Goal: Check status: Check status

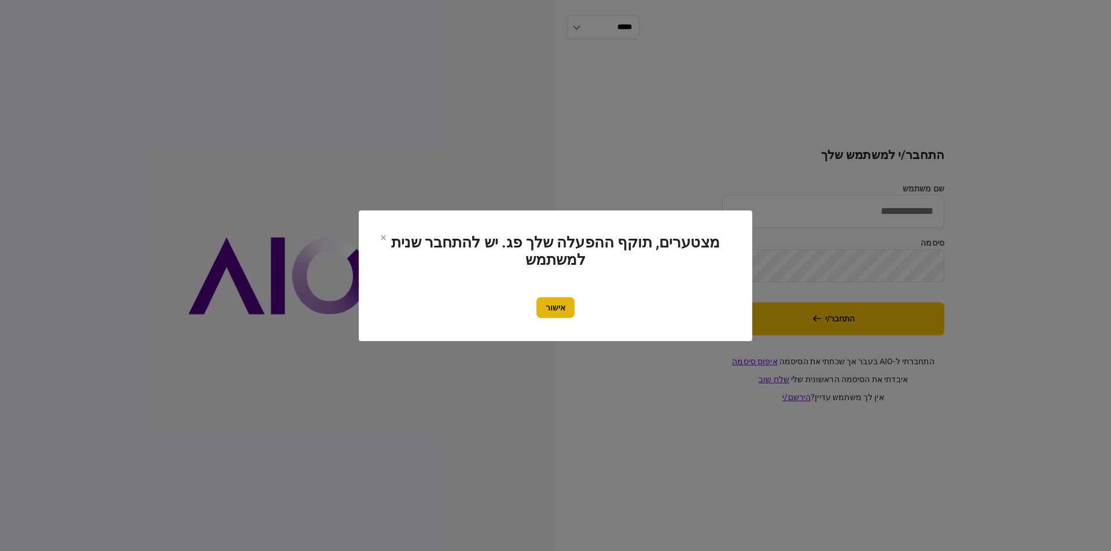
type input "******"
click at [555, 304] on button "אישור" at bounding box center [555, 307] width 38 height 21
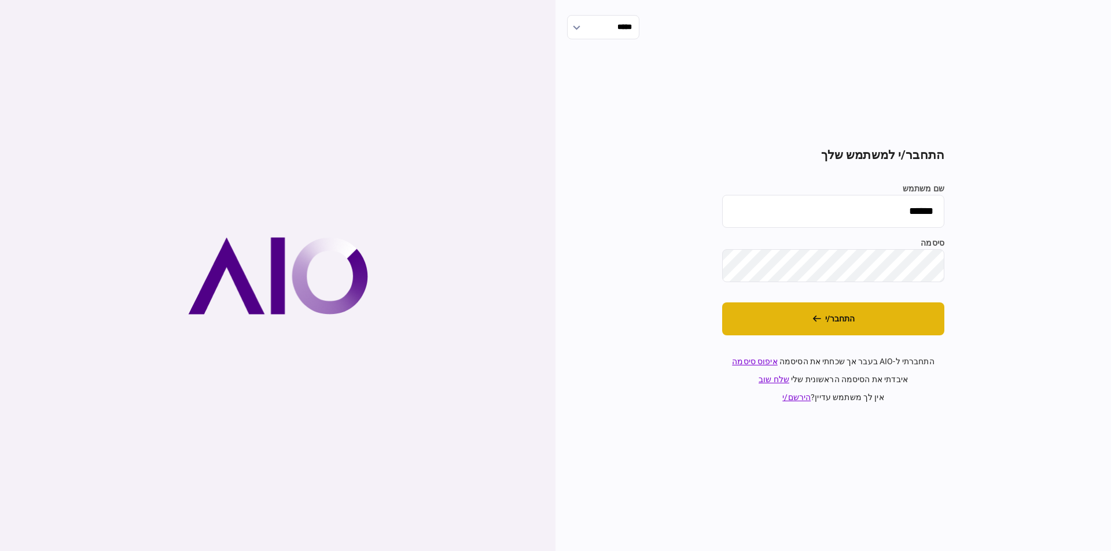
click at [798, 315] on button "התחבר/י" at bounding box center [833, 319] width 222 height 33
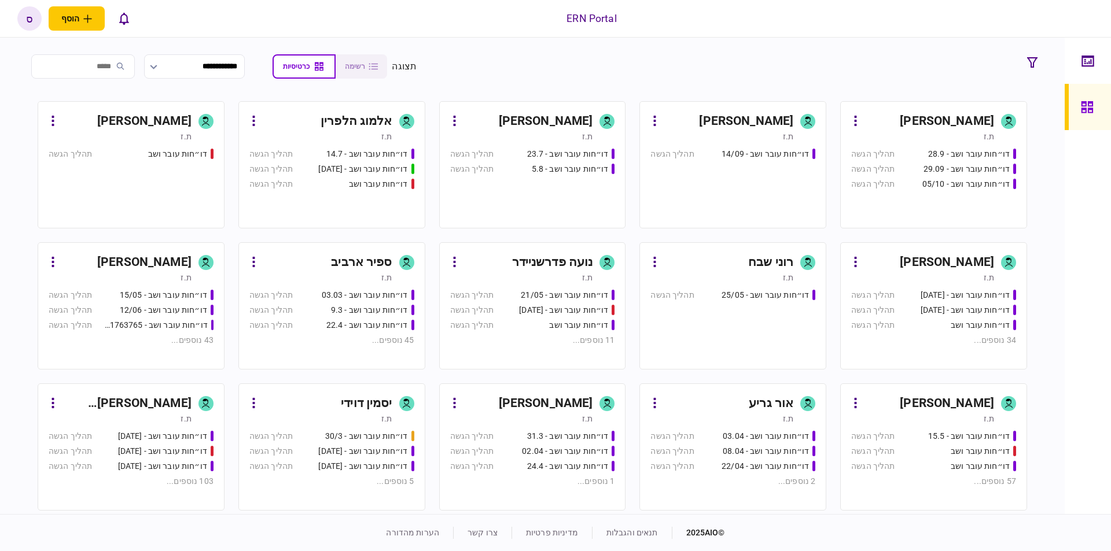
click at [360, 263] on div "ספיר ארביב" at bounding box center [361, 262] width 61 height 19
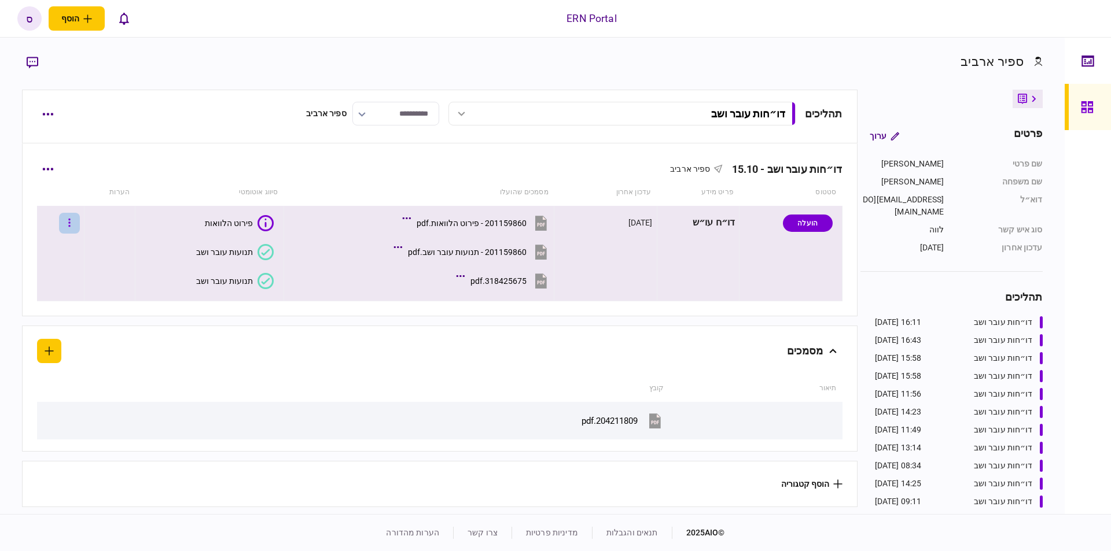
click at [71, 216] on button "button" at bounding box center [69, 223] width 21 height 21
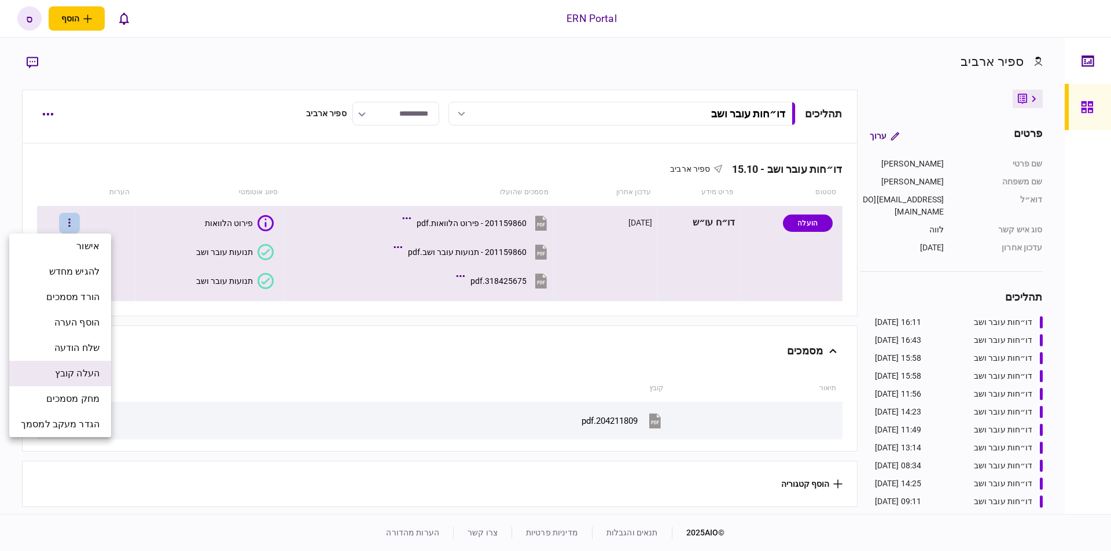
click at [72, 375] on span "העלה קובץ" at bounding box center [77, 374] width 45 height 14
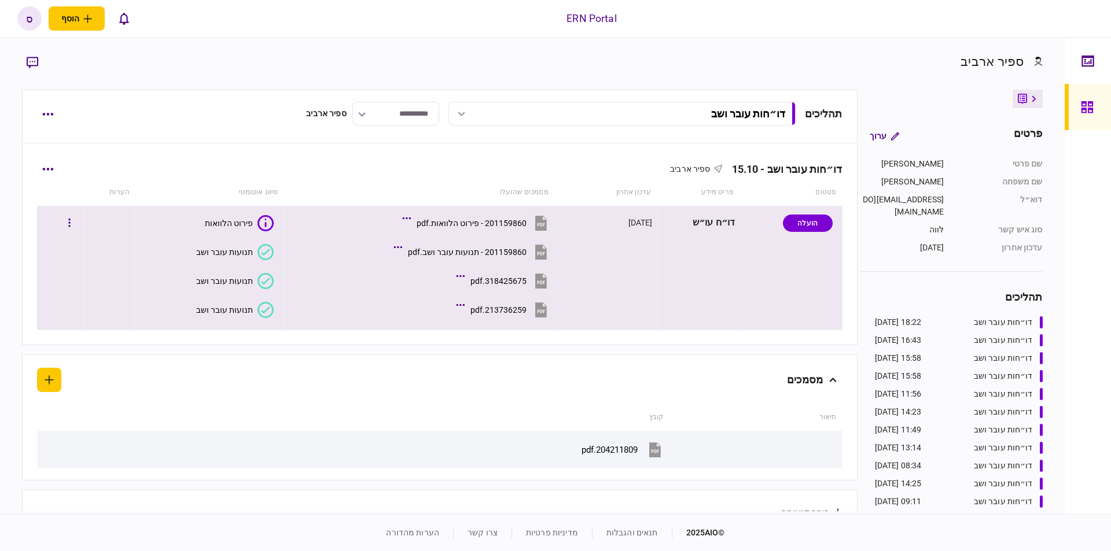
click at [246, 304] on button "תנועות עובר ושב" at bounding box center [235, 310] width 78 height 16
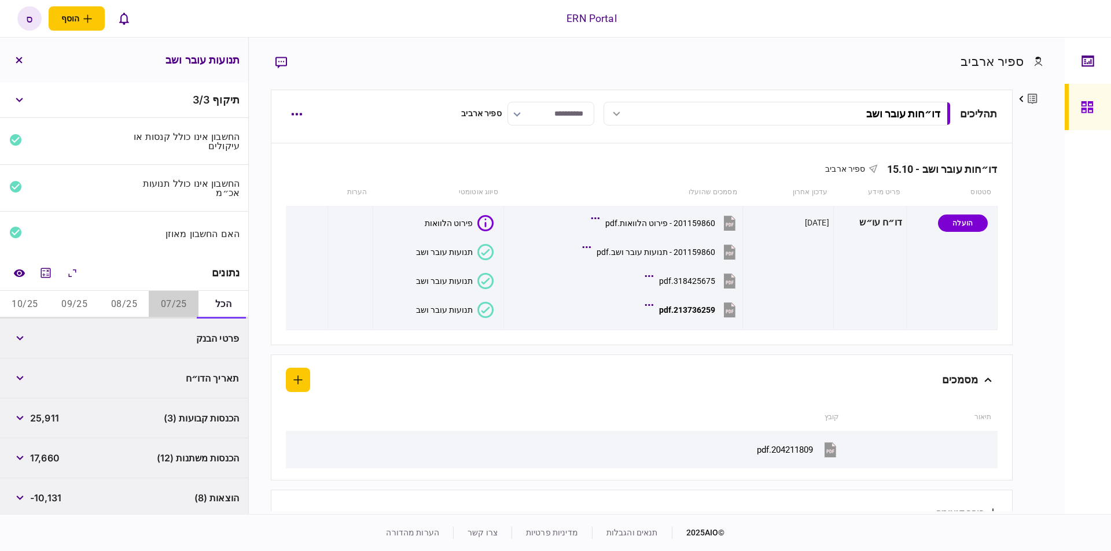
click at [164, 304] on button "07/25" at bounding box center [174, 305] width 50 height 28
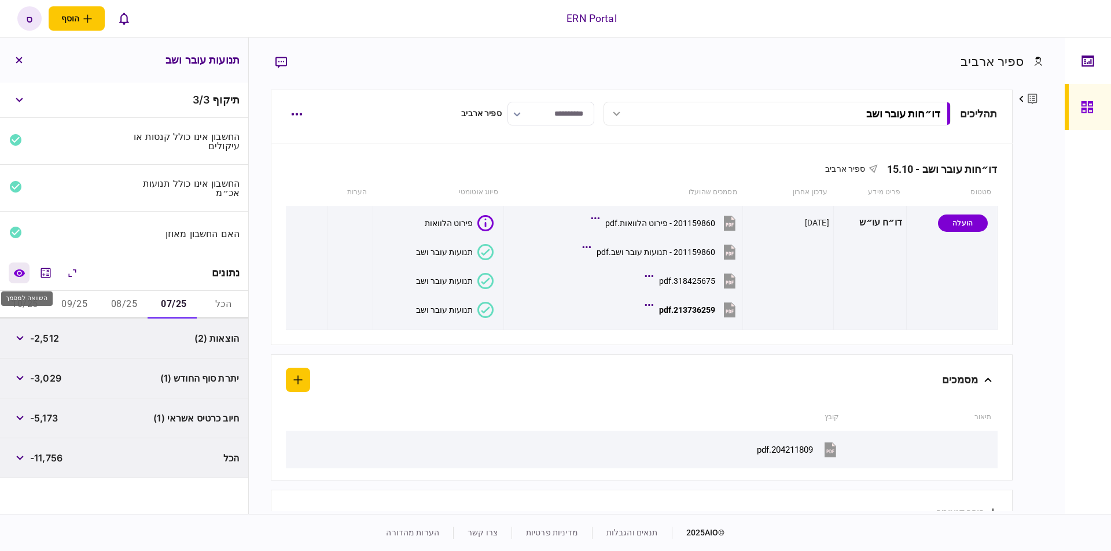
click at [15, 280] on button "השוואה למסמך" at bounding box center [19, 273] width 21 height 21
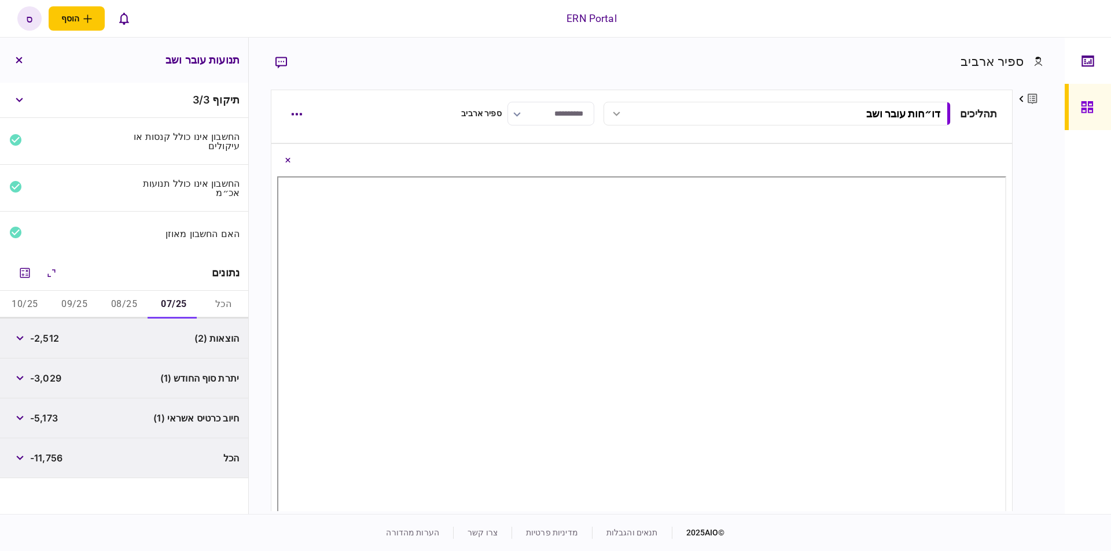
click at [1030, 341] on div "פרטים ערוך שם פרטי ספיר שם משפחה ארביב דוא״ל sapirar@ern.co.il סוג איש קשר לווה…" at bounding box center [1027, 301] width 30 height 422
click at [17, 272] on button "מחשבון" at bounding box center [24, 273] width 21 height 21
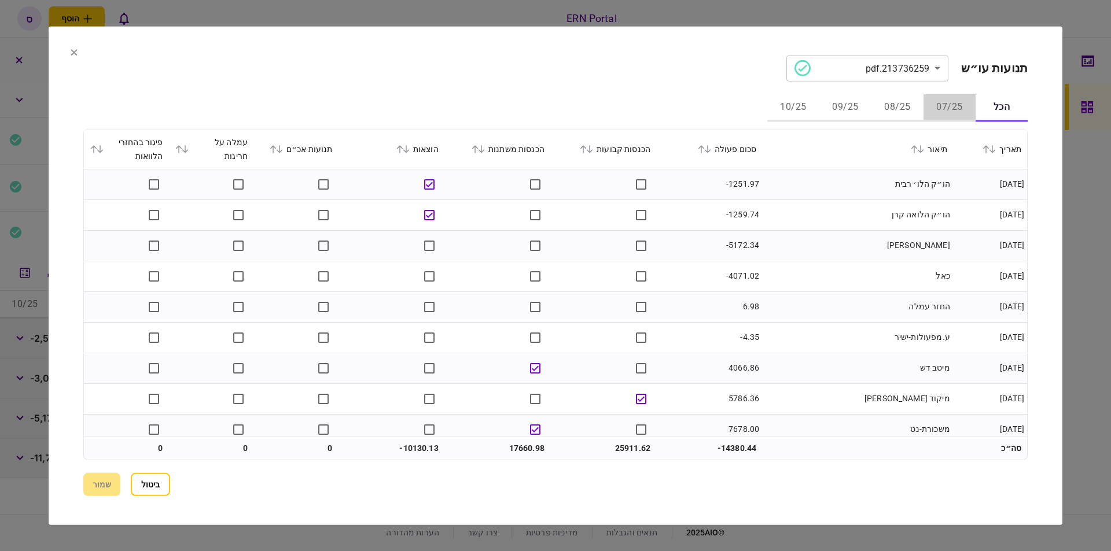
click at [935, 106] on button "07/25" at bounding box center [949, 108] width 52 height 28
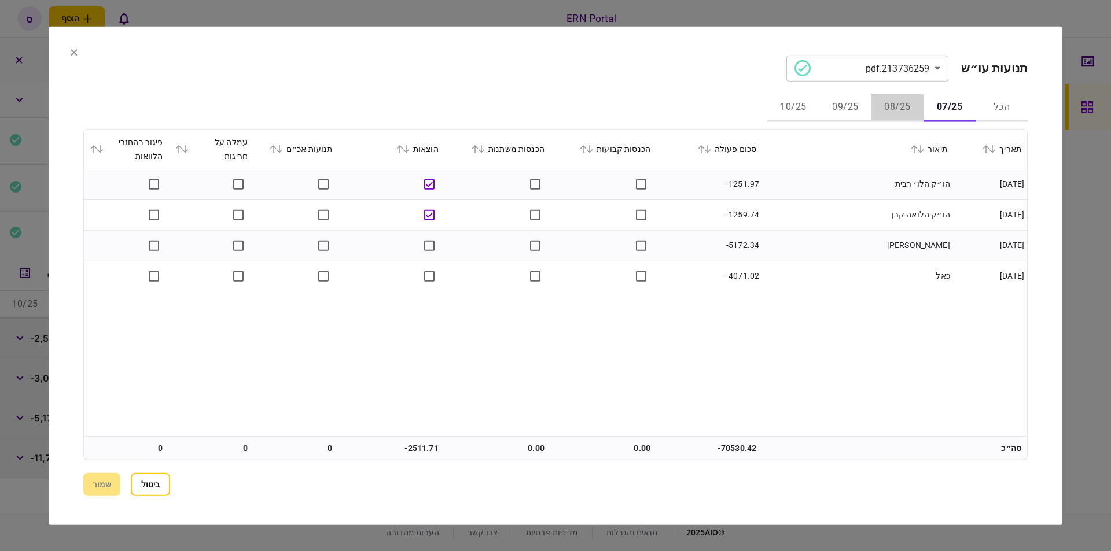
click at [887, 106] on button "08/25" at bounding box center [897, 108] width 52 height 28
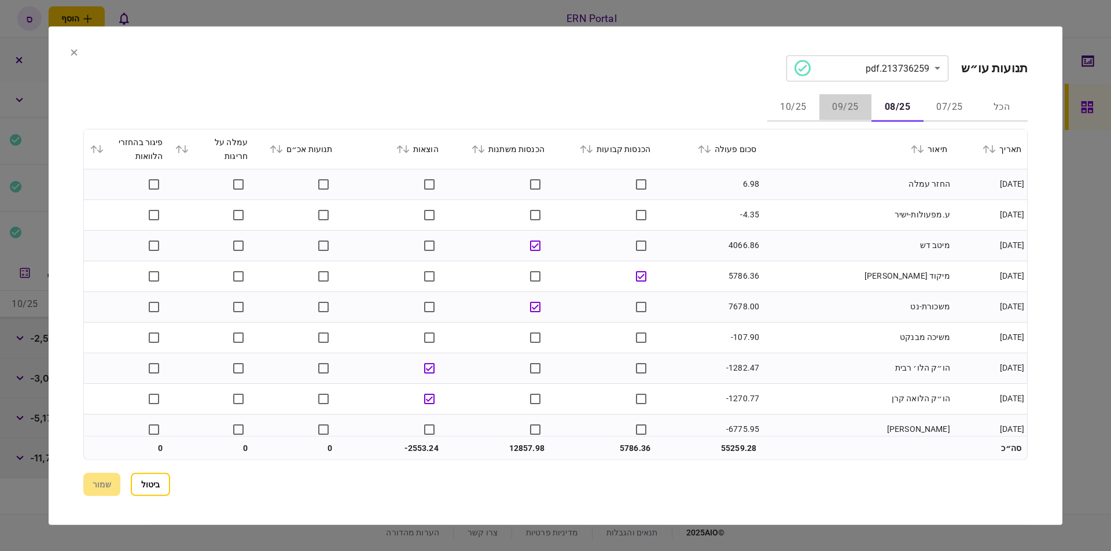
click at [837, 102] on button "09/25" at bounding box center [845, 108] width 52 height 28
click at [804, 107] on button "10/25" at bounding box center [793, 108] width 52 height 28
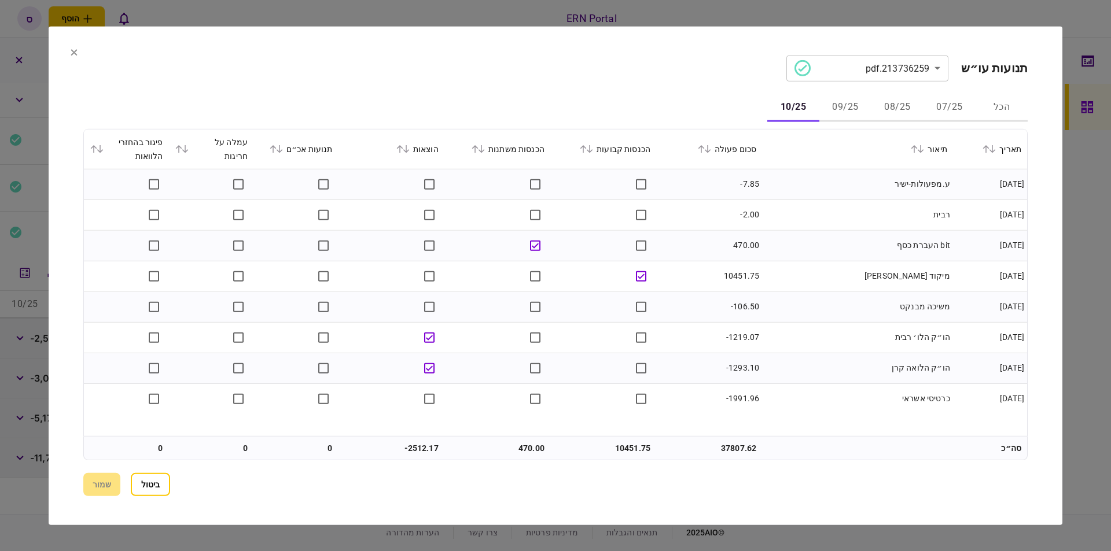
click at [938, 113] on button "07/25" at bounding box center [949, 108] width 52 height 28
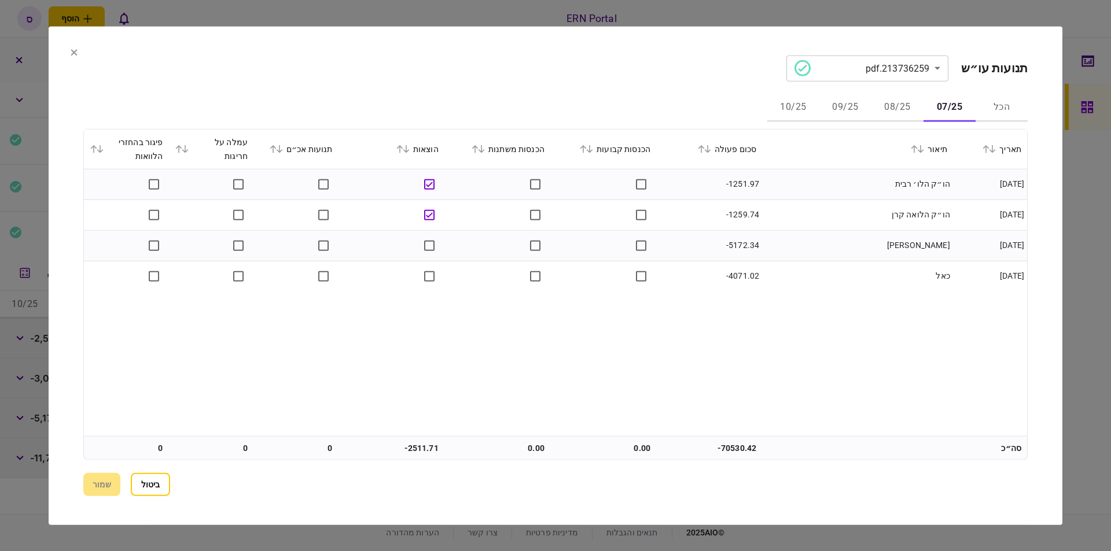
click at [906, 109] on button "08/25" at bounding box center [897, 108] width 52 height 28
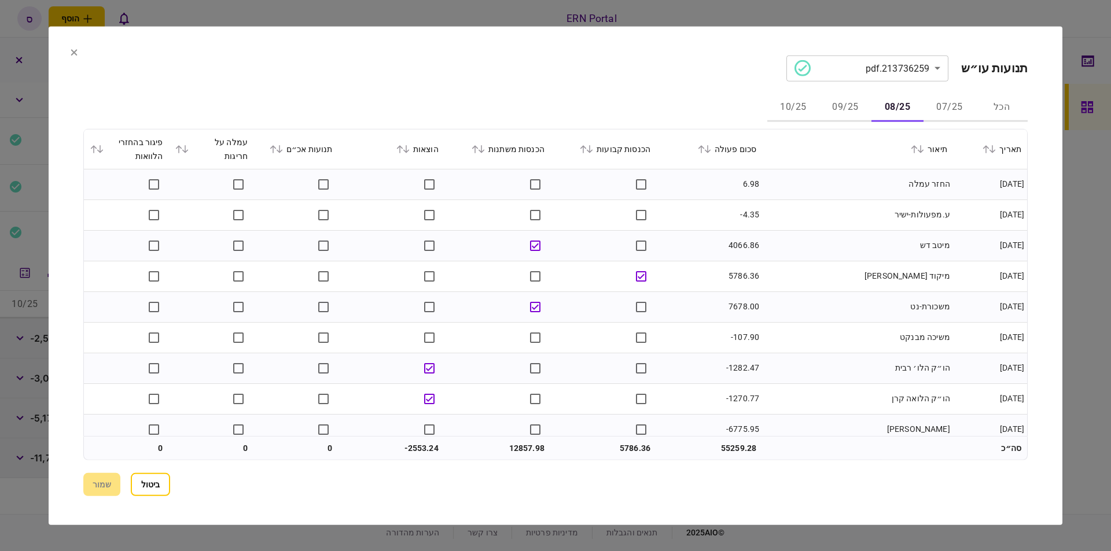
click at [941, 106] on button "07/25" at bounding box center [949, 108] width 52 height 28
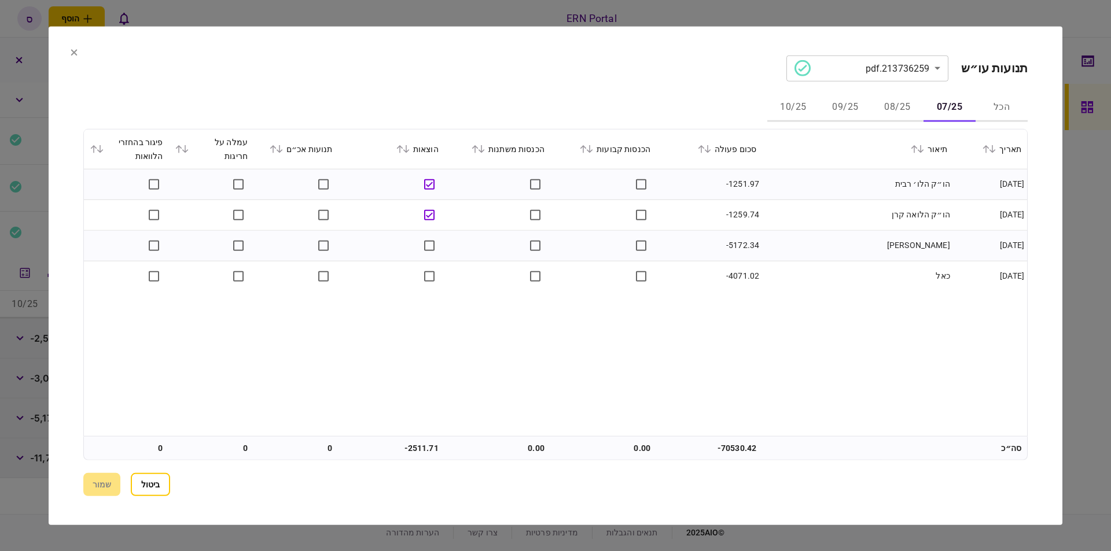
click at [901, 112] on button "08/25" at bounding box center [897, 108] width 52 height 28
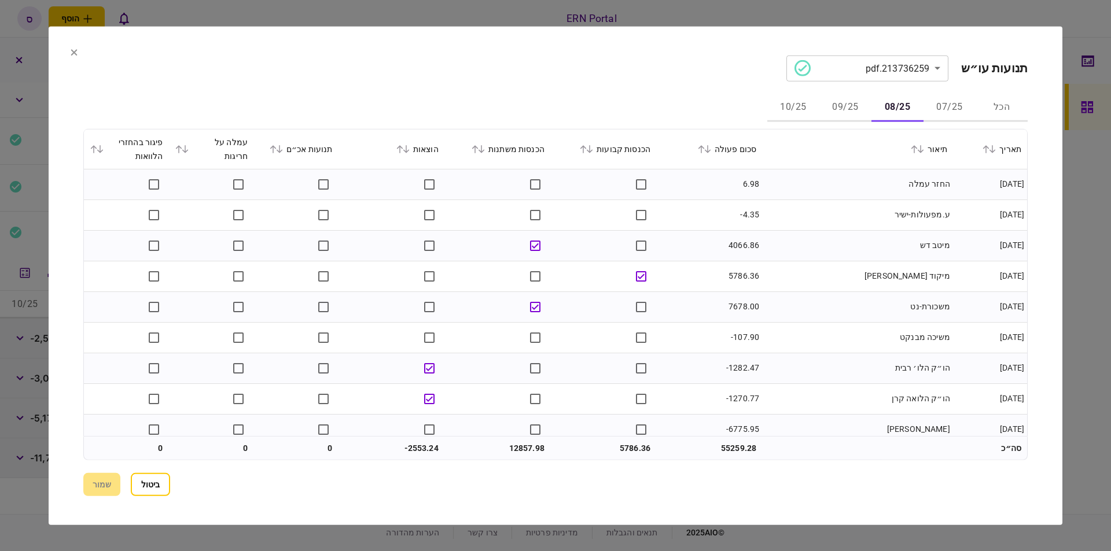
click at [736, 245] on td "4066.86" at bounding box center [709, 245] width 106 height 31
click at [1042, 266] on section "**********" at bounding box center [555, 275] width 1013 height 499
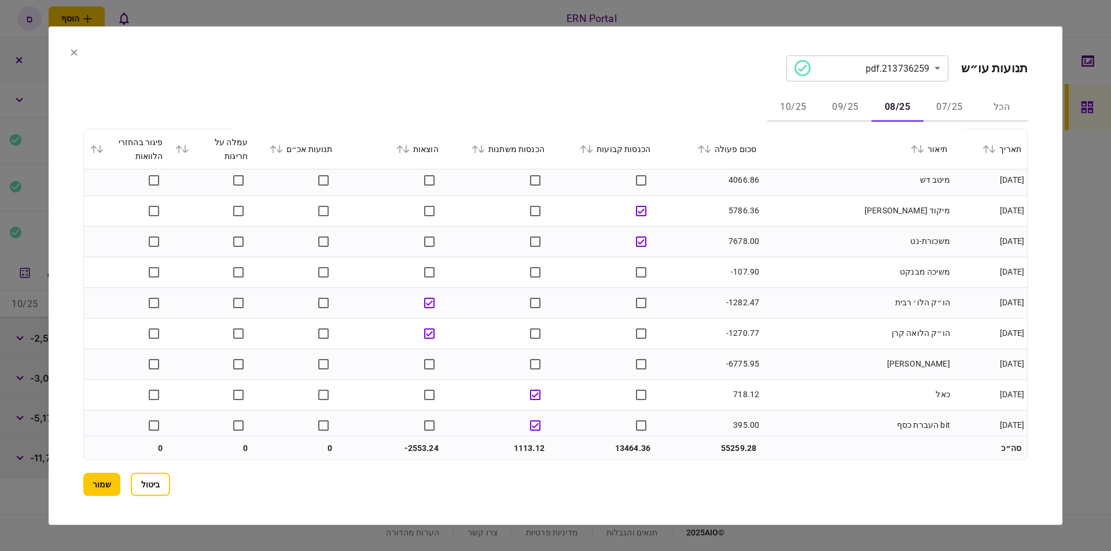
scroll to position [72, 0]
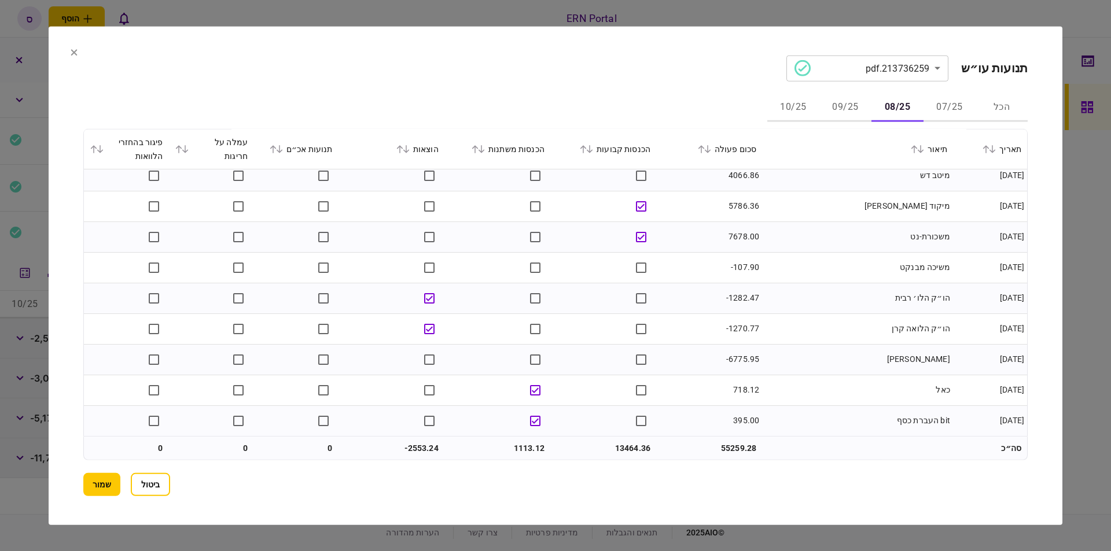
click at [842, 115] on button "09/25" at bounding box center [845, 108] width 52 height 28
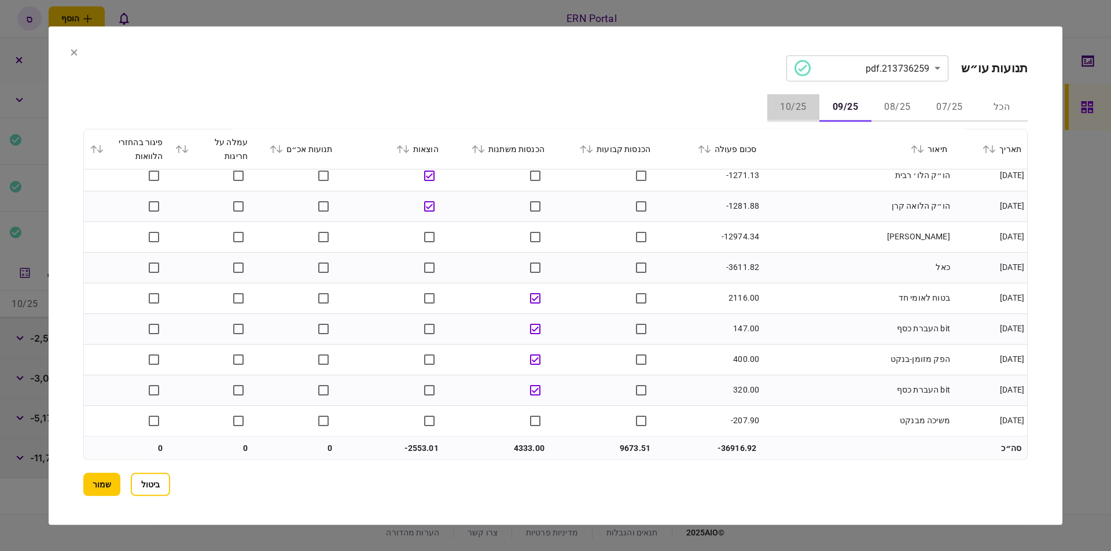
click at [797, 101] on button "10/25" at bounding box center [793, 108] width 52 height 28
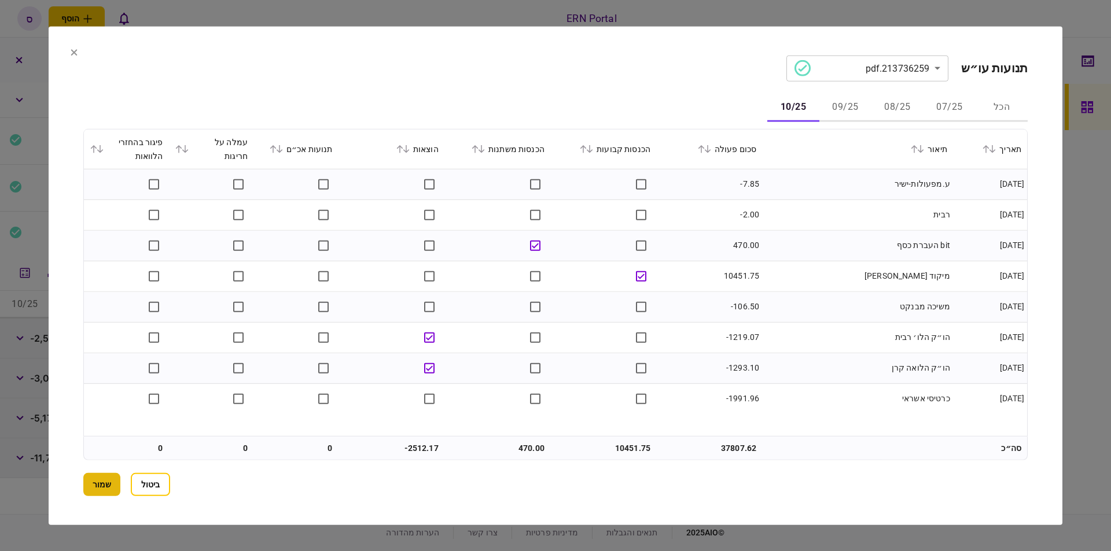
click at [93, 486] on button "שמור" at bounding box center [101, 484] width 37 height 23
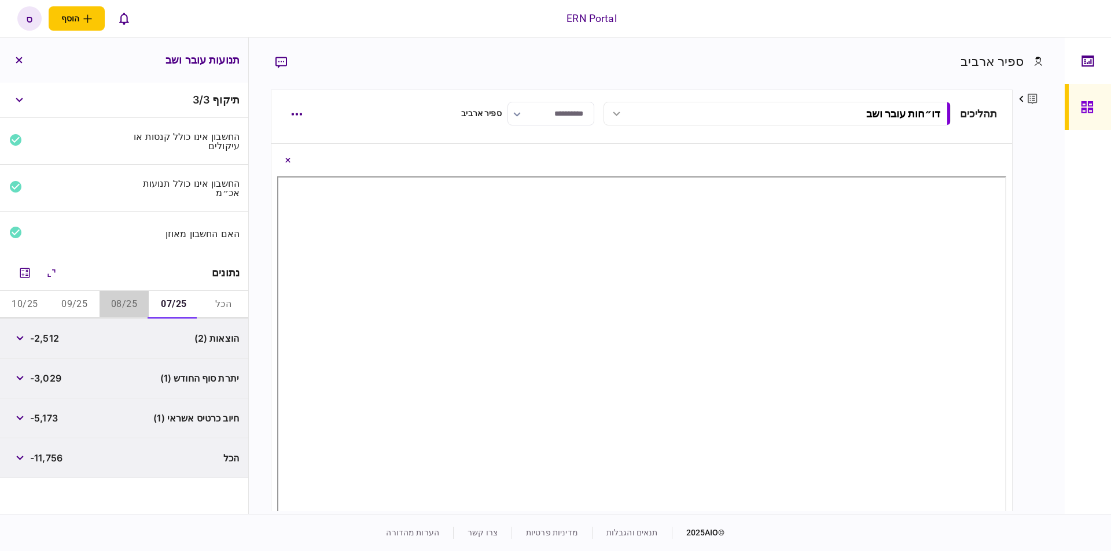
click at [124, 308] on button "08/25" at bounding box center [124, 305] width 50 height 28
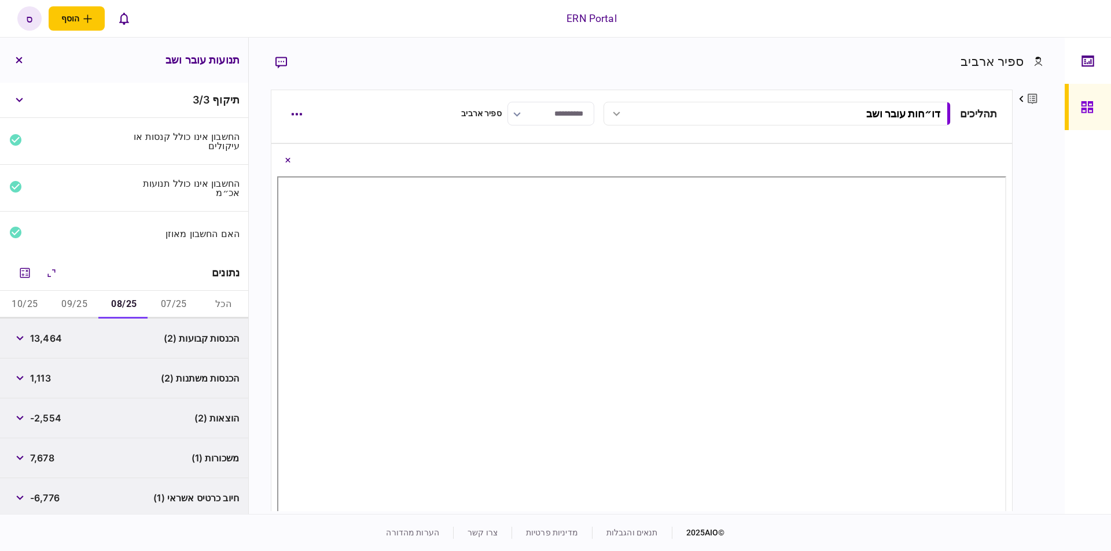
scroll to position [84, 0]
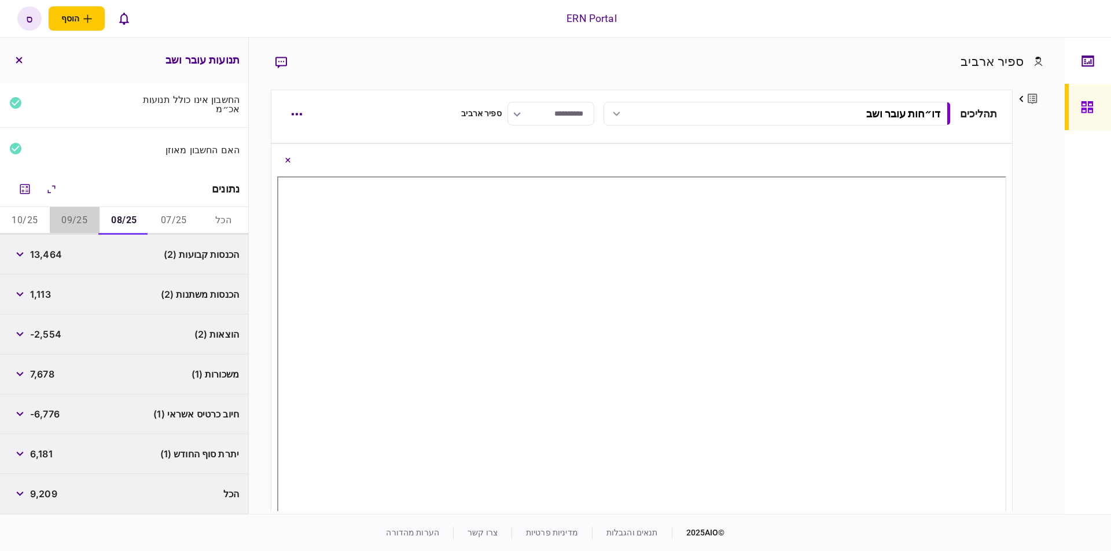
click at [89, 218] on button "09/25" at bounding box center [75, 221] width 50 height 28
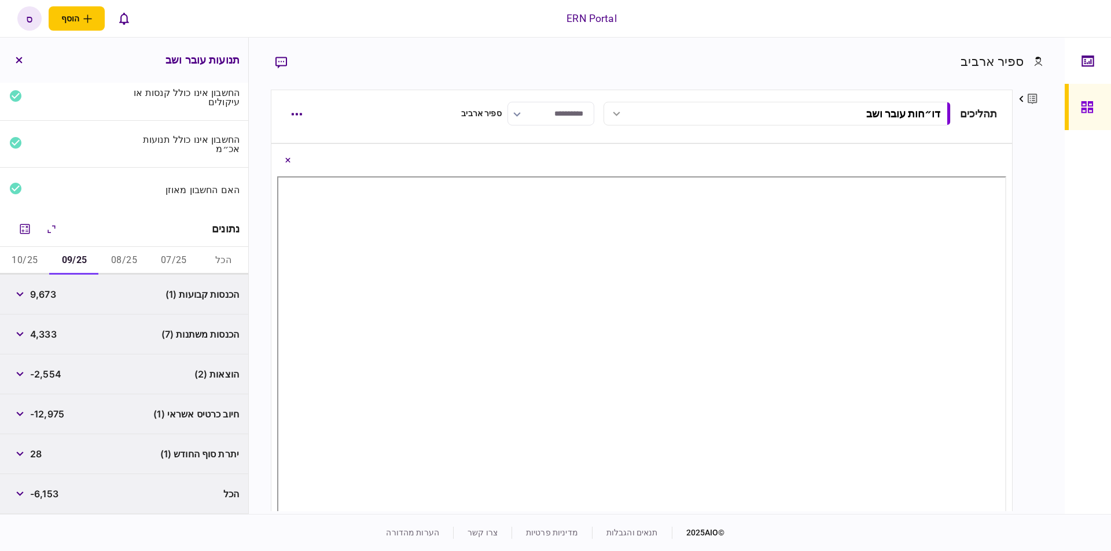
click at [31, 261] on button "10/25" at bounding box center [25, 261] width 50 height 28
click at [162, 262] on button "07/25" at bounding box center [174, 261] width 50 height 28
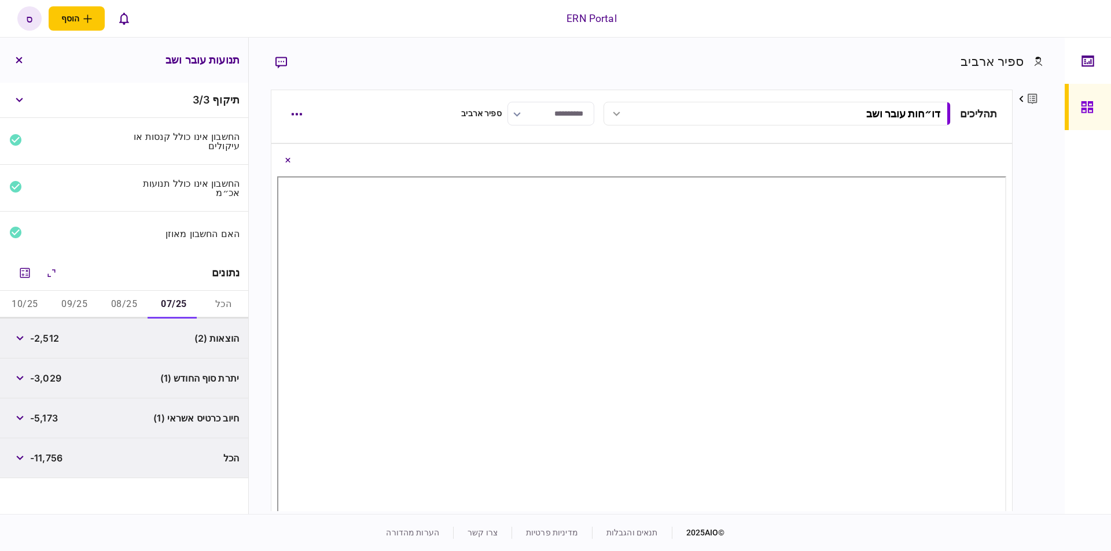
scroll to position [0, 0]
click at [112, 305] on button "08/25" at bounding box center [124, 305] width 50 height 28
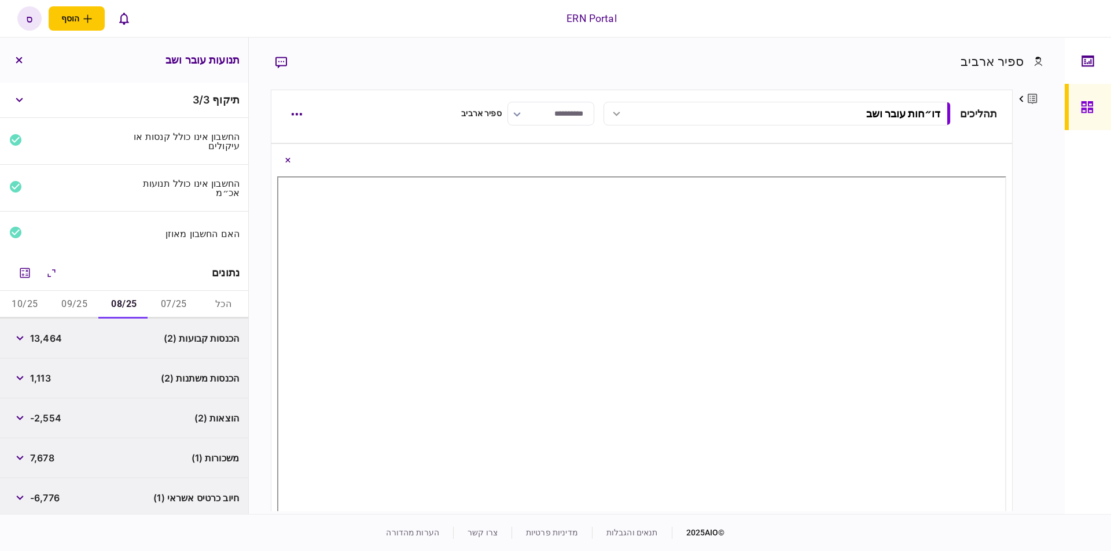
click at [112, 305] on button "08/25" at bounding box center [124, 305] width 50 height 28
click at [42, 340] on span "13,464" at bounding box center [46, 338] width 32 height 14
copy span "13,464"
click at [76, 448] on div "משכורות (1) 7,678" at bounding box center [124, 458] width 248 height 40
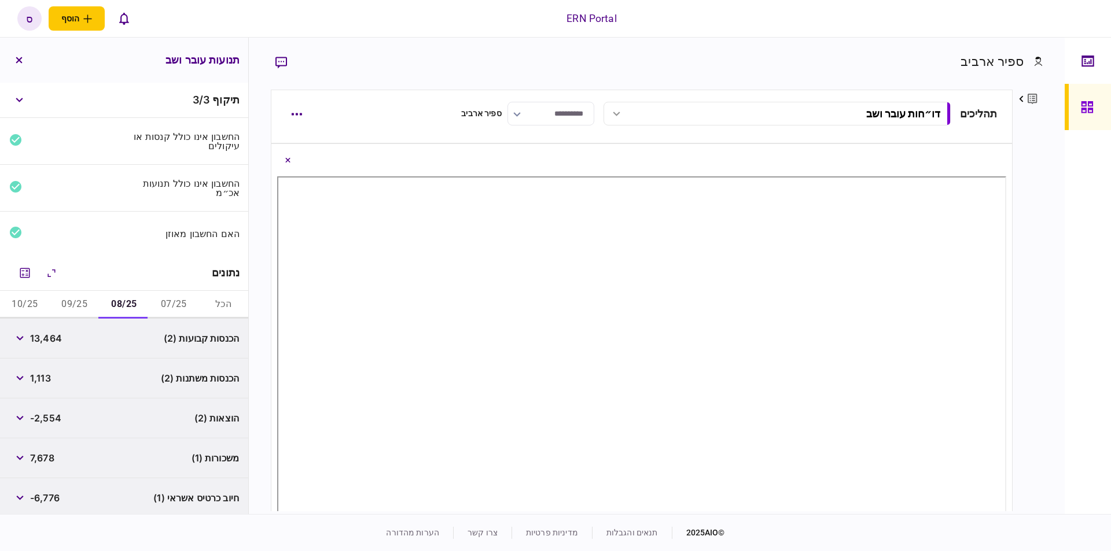
click at [49, 420] on span "-2,554" at bounding box center [45, 418] width 31 height 14
copy span "2,554"
click at [73, 427] on div "הוצאות (2) -2,554" at bounding box center [124, 419] width 248 height 40
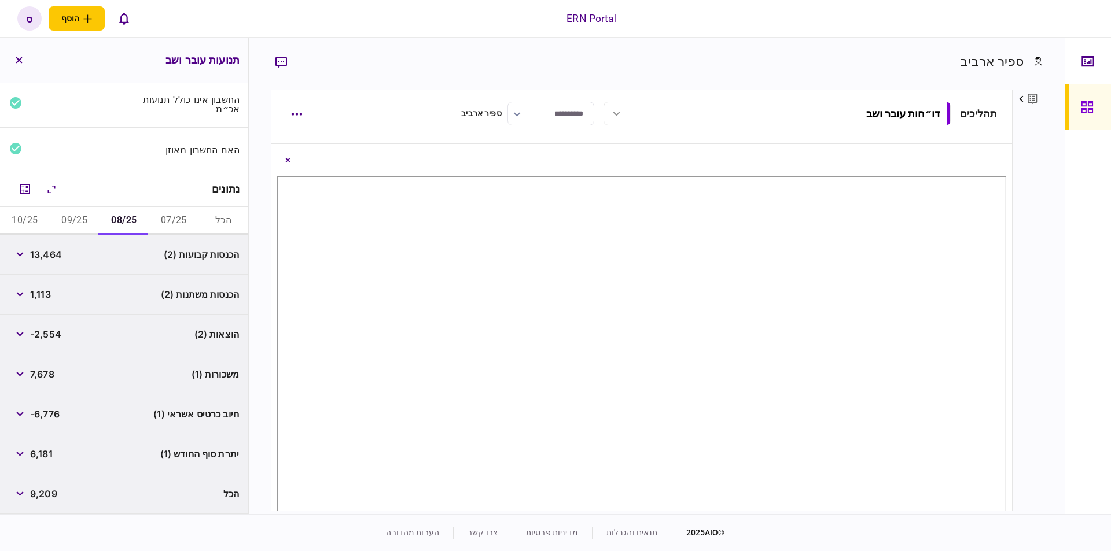
click at [42, 459] on span "6,181" at bounding box center [41, 454] width 23 height 14
copy span "6,181"
click at [121, 197] on div "נתונים" at bounding box center [124, 189] width 248 height 35
click at [83, 218] on button "09/25" at bounding box center [75, 221] width 50 height 28
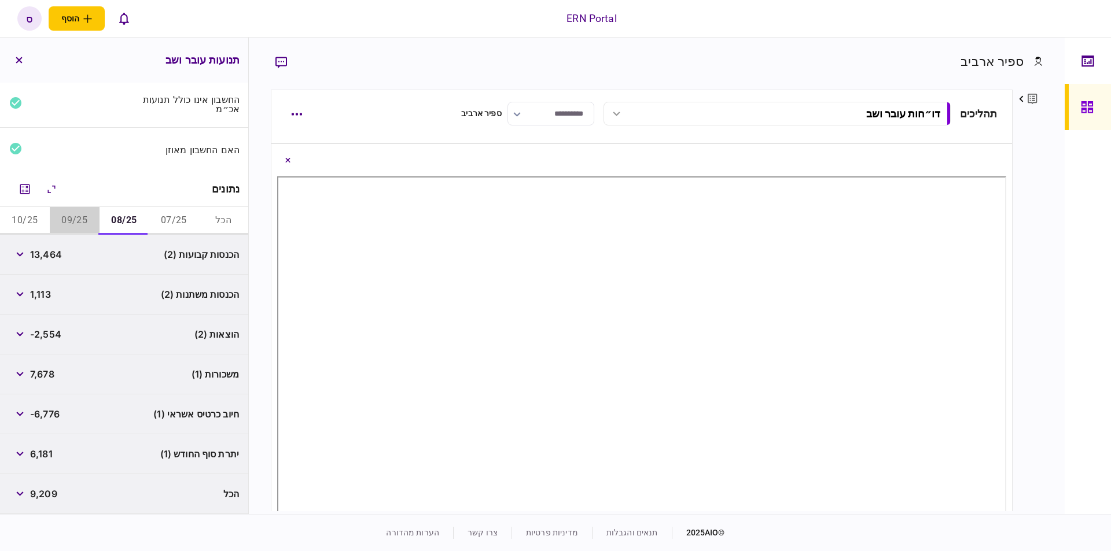
scroll to position [44, 0]
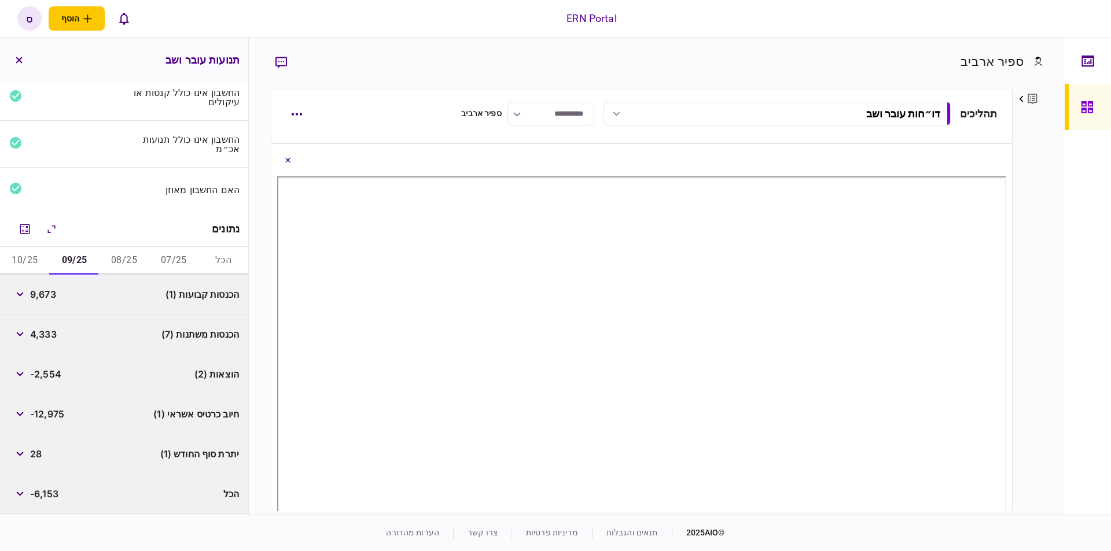
click at [43, 298] on span "9,673" at bounding box center [43, 294] width 26 height 14
copy span "9,673"
click at [16, 263] on button "10/25" at bounding box center [25, 261] width 50 height 28
click at [49, 290] on span "10,451" at bounding box center [45, 294] width 30 height 14
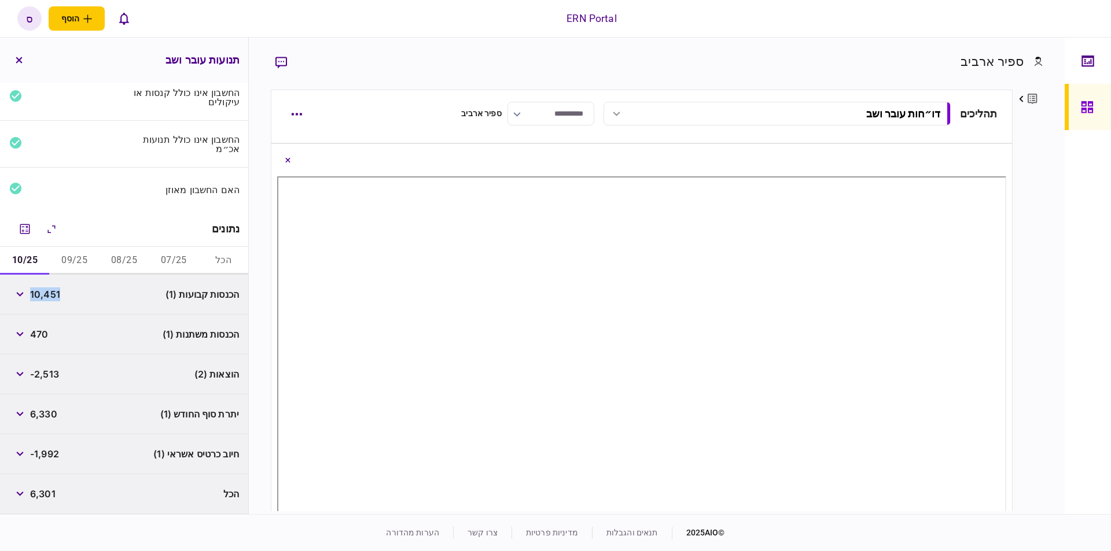
click at [49, 290] on span "10,451" at bounding box center [45, 294] width 30 height 14
copy span "10,451"
click at [25, 297] on button "button" at bounding box center [19, 294] width 21 height 21
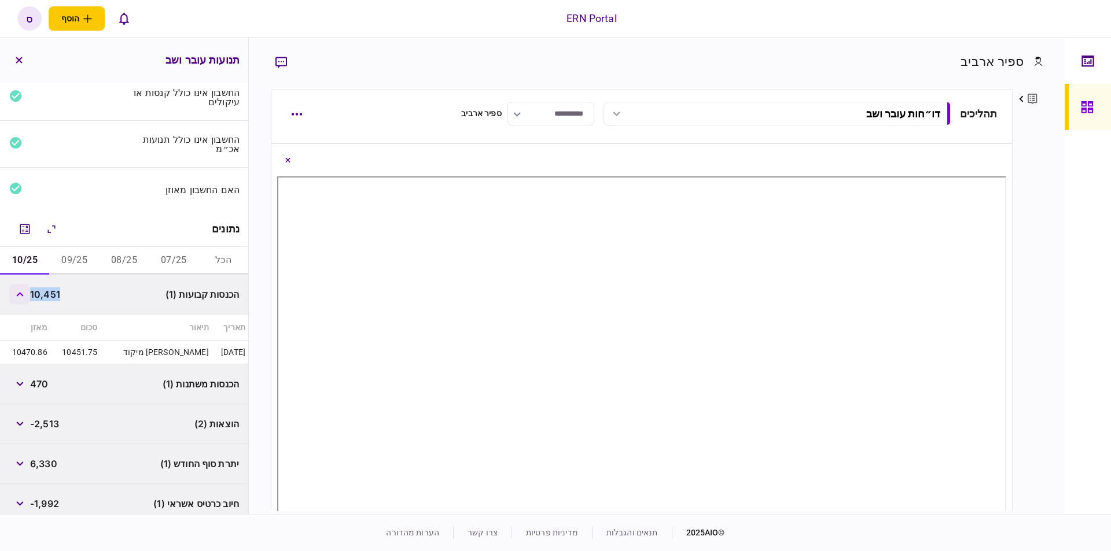
click at [25, 297] on button "button" at bounding box center [19, 294] width 21 height 21
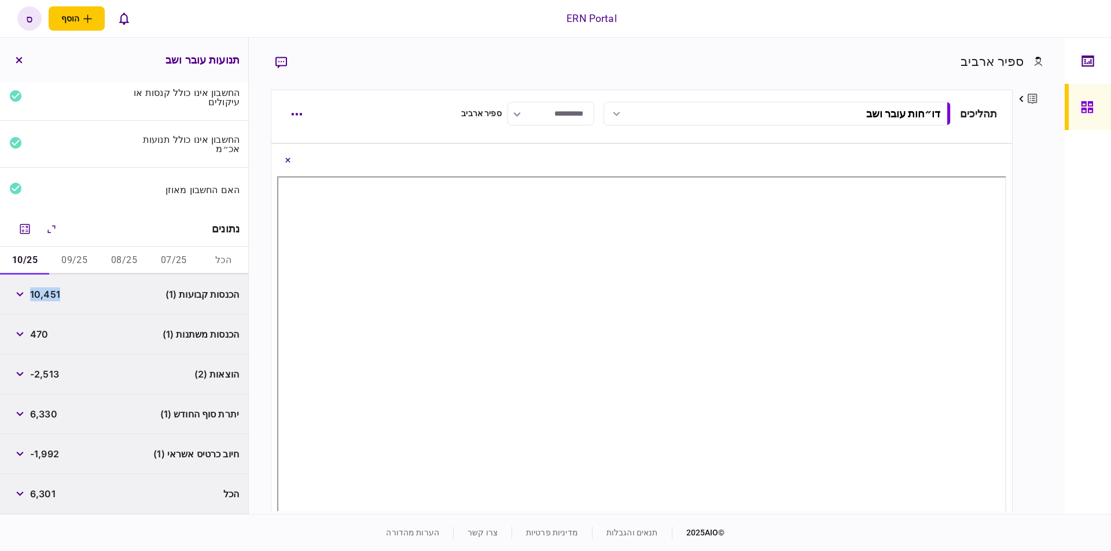
click at [102, 412] on div "יתרת סוף החודש (1) 6,330" at bounding box center [124, 415] width 248 height 40
click at [45, 416] on span "6,330" at bounding box center [43, 414] width 27 height 14
copy span "6,330"
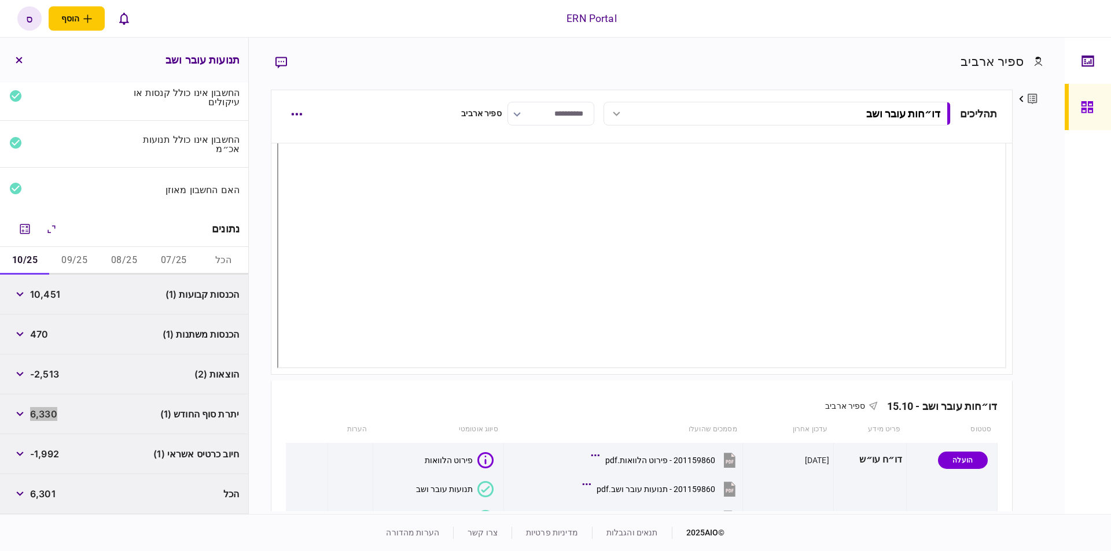
scroll to position [39, 0]
